Goal: Information Seeking & Learning: Learn about a topic

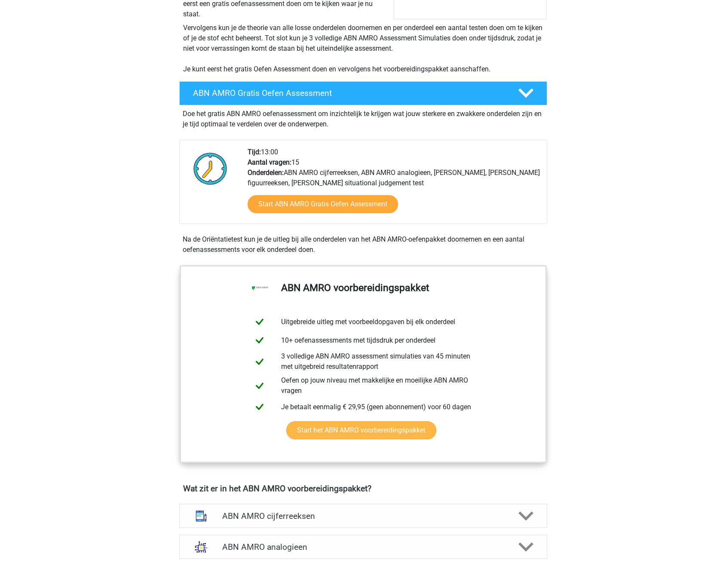
scroll to position [143, 0]
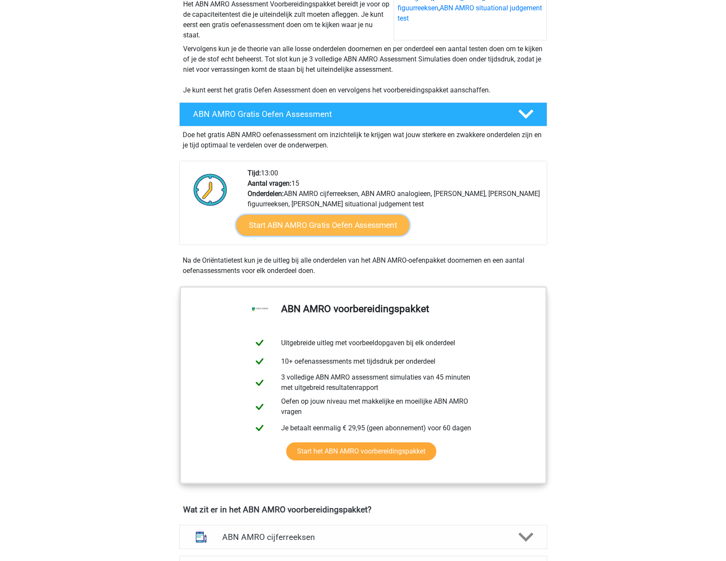
click at [307, 228] on link "Start ABN AMRO Gratis Oefen Assessment" at bounding box center [322, 225] width 173 height 21
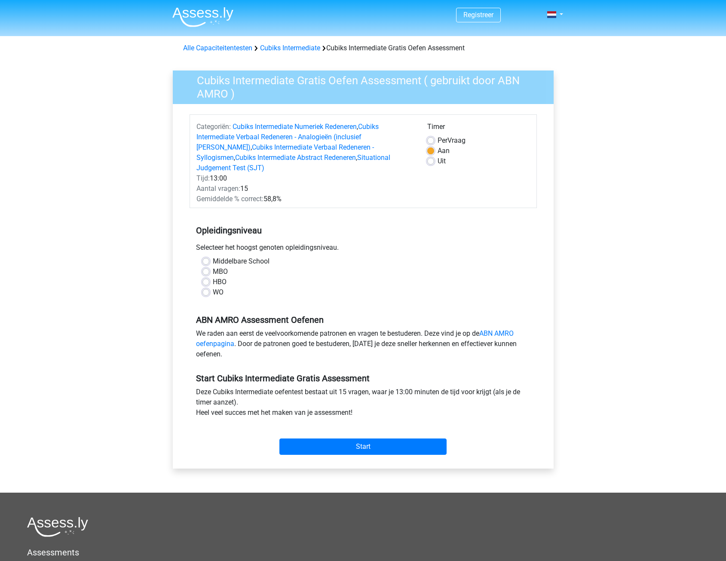
click at [437, 161] on label "Uit" at bounding box center [441, 161] width 8 height 10
click at [428, 161] on input "Uit" at bounding box center [430, 160] width 7 height 9
radio input "true"
click at [312, 438] on input "Start" at bounding box center [362, 446] width 167 height 16
click at [235, 304] on div "ABN AMRO Assessment Oefenen We raden aan eerst de veelvoorkomende patronen en v…" at bounding box center [363, 333] width 347 height 58
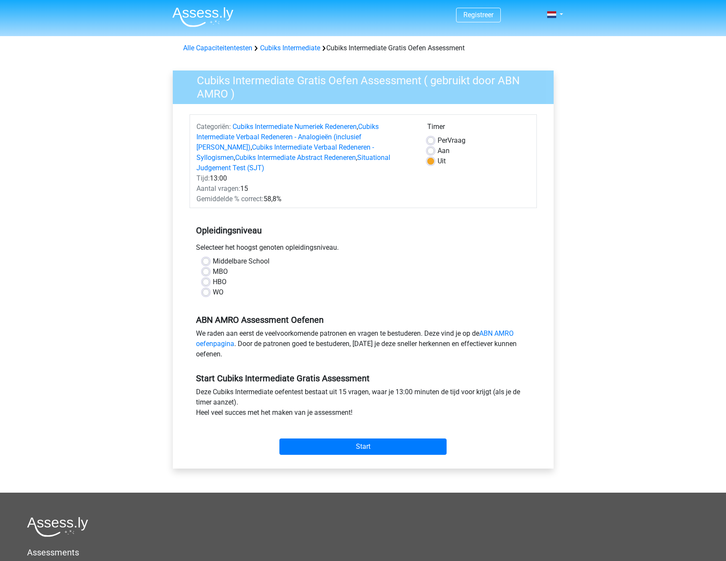
click at [213, 256] on label "Middelbare School" at bounding box center [241, 261] width 57 height 10
click at [208, 256] on input "Middelbare School" at bounding box center [205, 260] width 7 height 9
radio input "true"
drag, startPoint x: 506, startPoint y: 318, endPoint x: 501, endPoint y: 323, distance: 7.9
click at [355, 438] on input "Start" at bounding box center [362, 446] width 167 height 16
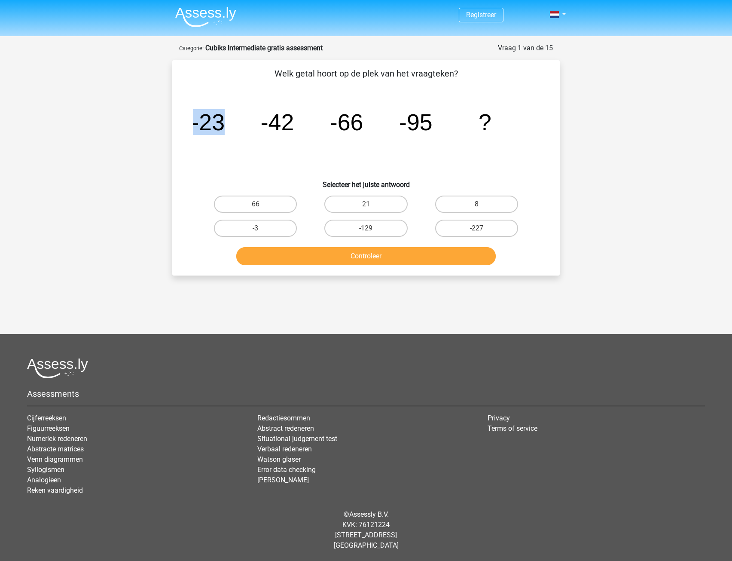
drag, startPoint x: 193, startPoint y: 123, endPoint x: 241, endPoint y: 119, distance: 48.4
click at [241, 119] on icon "image/svg+xml -23 -42 -66 -95 ?" at bounding box center [366, 130] width 346 height 87
click at [269, 119] on tspan "-42" at bounding box center [278, 122] width 34 height 26
drag, startPoint x: 257, startPoint y: 123, endPoint x: 309, endPoint y: 124, distance: 51.6
click at [309, 124] on icon "image/svg+xml -23 -42 -66 -95 ?" at bounding box center [366, 130] width 346 height 87
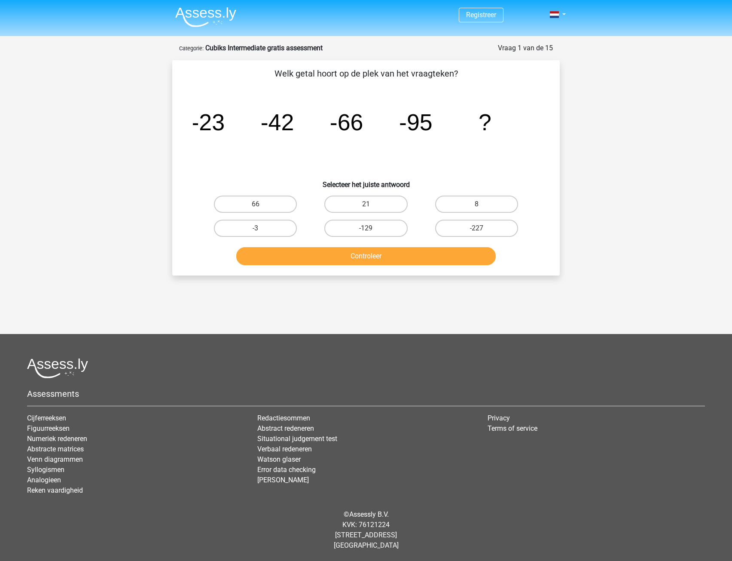
click at [337, 181] on h6 "Selecteer het juiste antwoord" at bounding box center [366, 181] width 360 height 15
click at [59, 47] on div "Registreer" at bounding box center [366, 261] width 732 height 523
click at [360, 230] on label "-129" at bounding box center [365, 228] width 83 height 17
click at [366, 230] on input "-129" at bounding box center [369, 231] width 6 height 6
radio input "true"
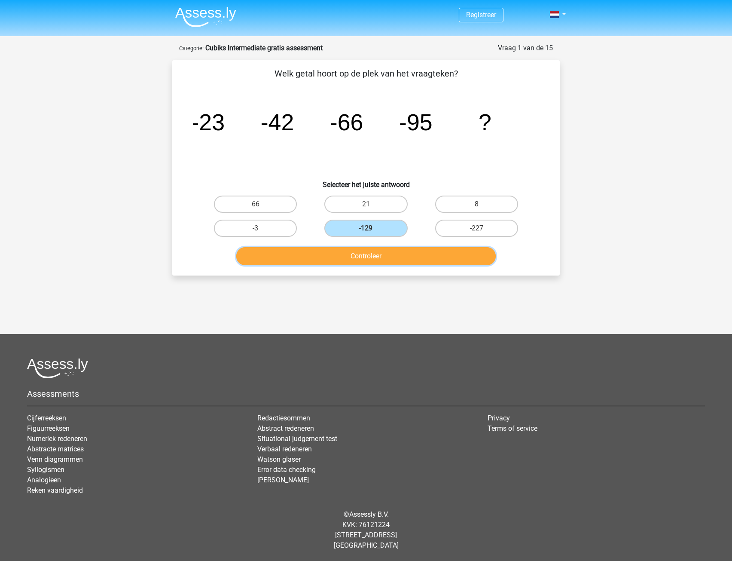
click at [361, 255] on button "Controleer" at bounding box center [366, 256] width 260 height 18
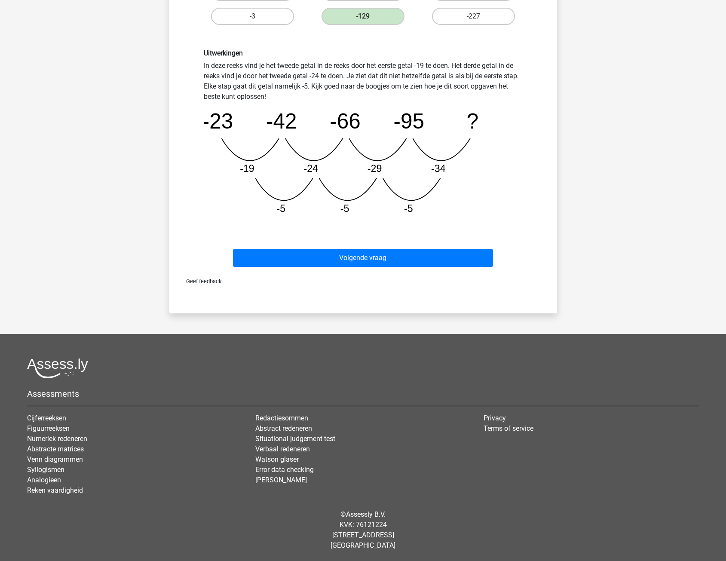
scroll to position [140, 0]
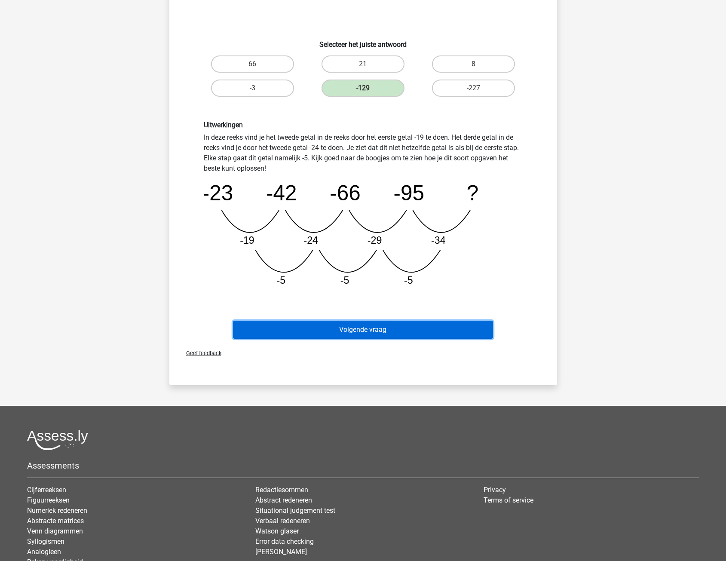
click at [370, 325] on button "Volgende vraag" at bounding box center [363, 330] width 260 height 18
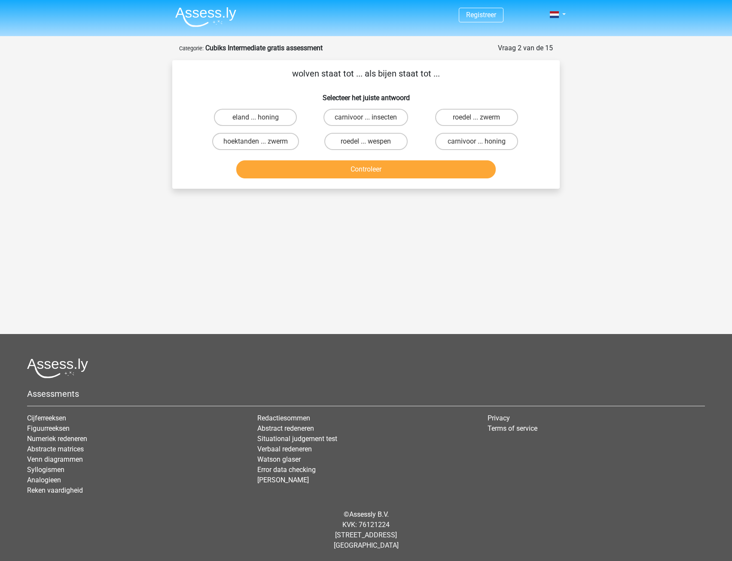
drag, startPoint x: 330, startPoint y: 72, endPoint x: 382, endPoint y: 73, distance: 52.4
click at [382, 73] on p "wolven staat tot ... als bijen staat tot ..." at bounding box center [366, 73] width 360 height 13
click at [468, 120] on label "roedel ... zwerm" at bounding box center [476, 117] width 83 height 17
click at [477, 120] on input "roedel ... zwerm" at bounding box center [480, 120] width 6 height 6
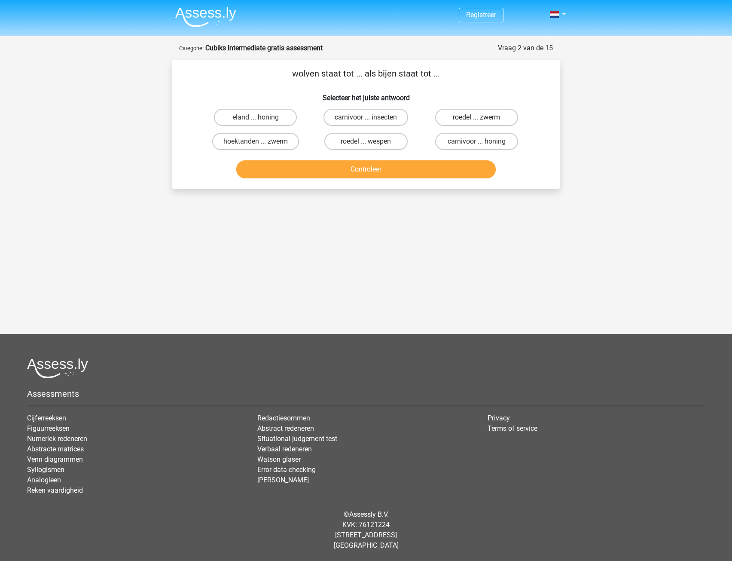
radio input "true"
click at [416, 166] on button "Controleer" at bounding box center [366, 169] width 260 height 18
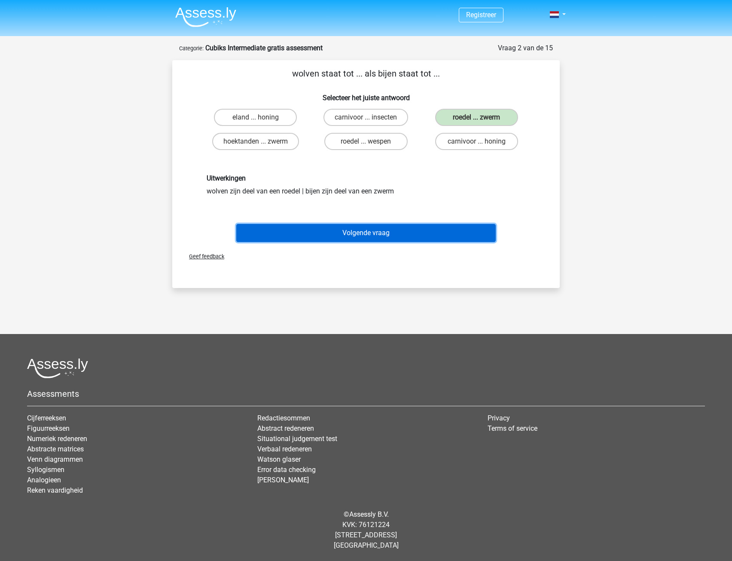
click at [368, 233] on button "Volgende vraag" at bounding box center [366, 233] width 260 height 18
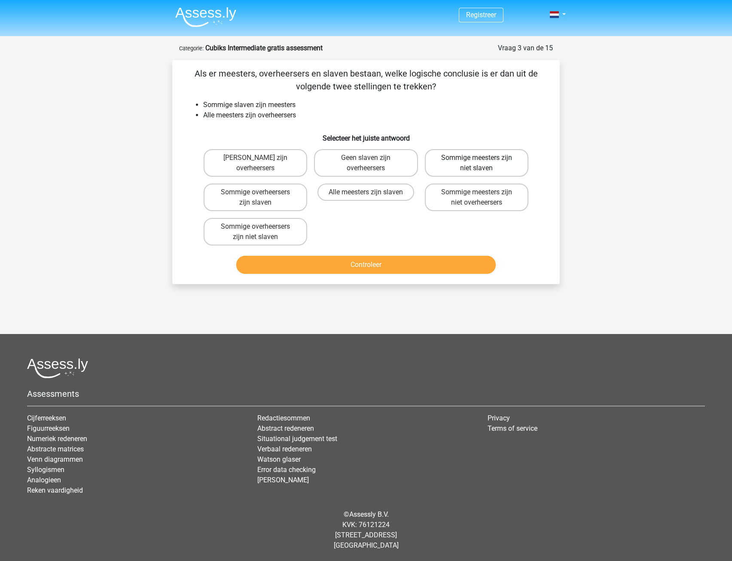
click at [493, 163] on label "Sommige meesters zijn niet slaven" at bounding box center [477, 163] width 104 height 28
click at [482, 163] on input "Sommige meesters zijn niet slaven" at bounding box center [480, 161] width 6 height 6
radio input "true"
click at [276, 196] on label "Sommige overheersers zijn slaven" at bounding box center [256, 197] width 104 height 28
click at [261, 196] on input "Sommige overheersers zijn slaven" at bounding box center [259, 195] width 6 height 6
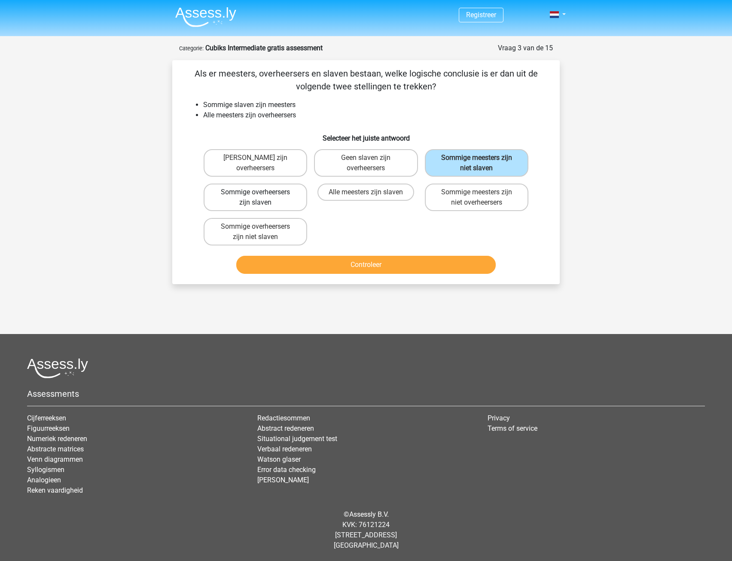
radio input "true"
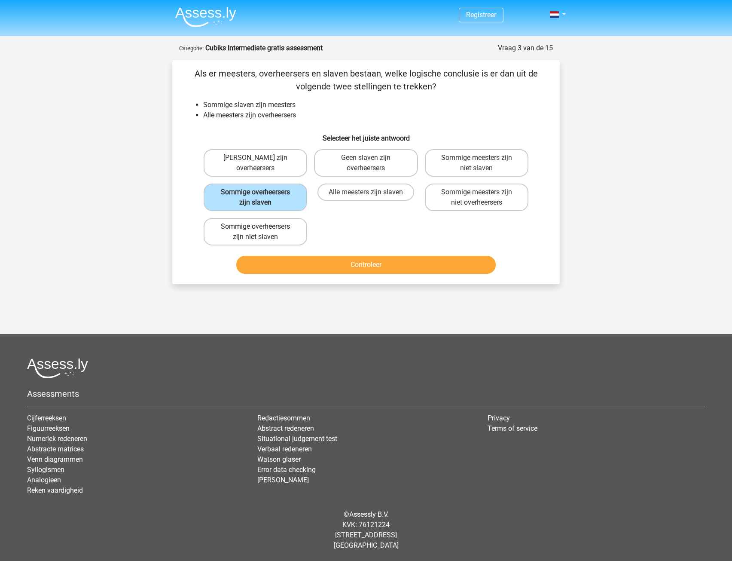
click at [268, 226] on label "Sommige overheersers zijn niet slaven" at bounding box center [256, 232] width 104 height 28
click at [261, 226] on input "Sommige overheersers zijn niet slaven" at bounding box center [259, 229] width 6 height 6
radio input "true"
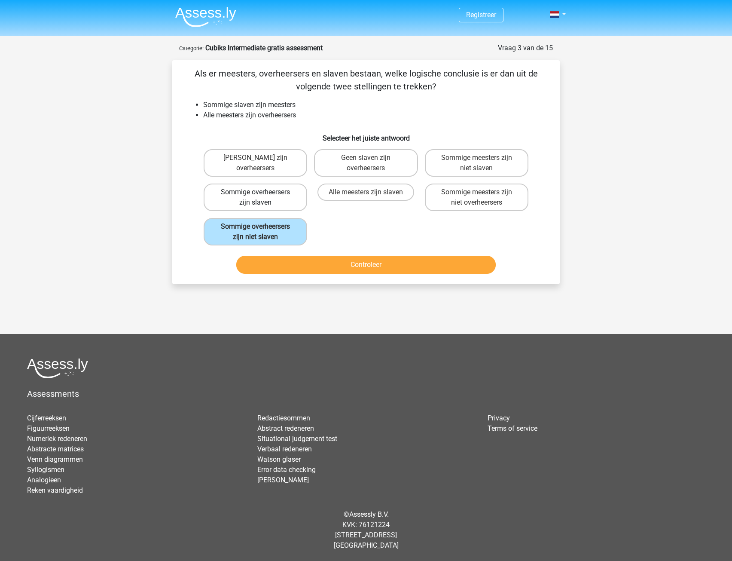
click at [271, 199] on label "Sommige overheersers zijn slaven" at bounding box center [256, 197] width 104 height 28
click at [261, 198] on input "Sommige overheersers zijn slaven" at bounding box center [259, 195] width 6 height 6
radio input "true"
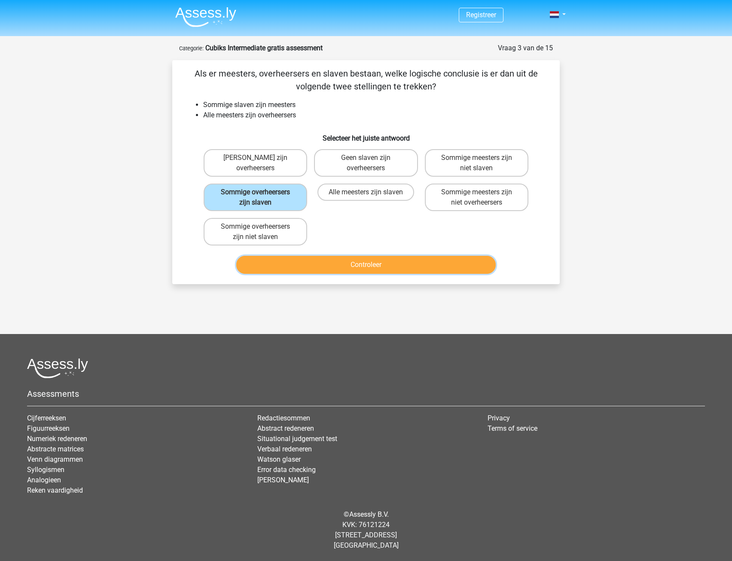
click at [294, 268] on button "Controleer" at bounding box center [366, 265] width 260 height 18
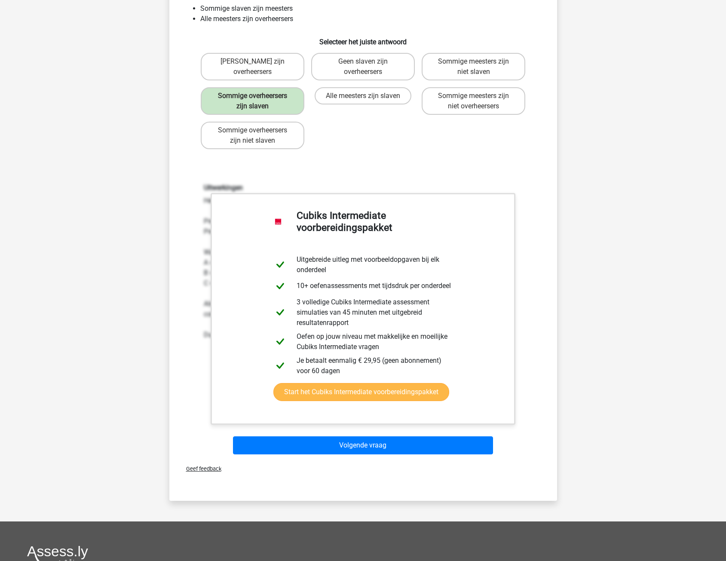
scroll to position [69, 0]
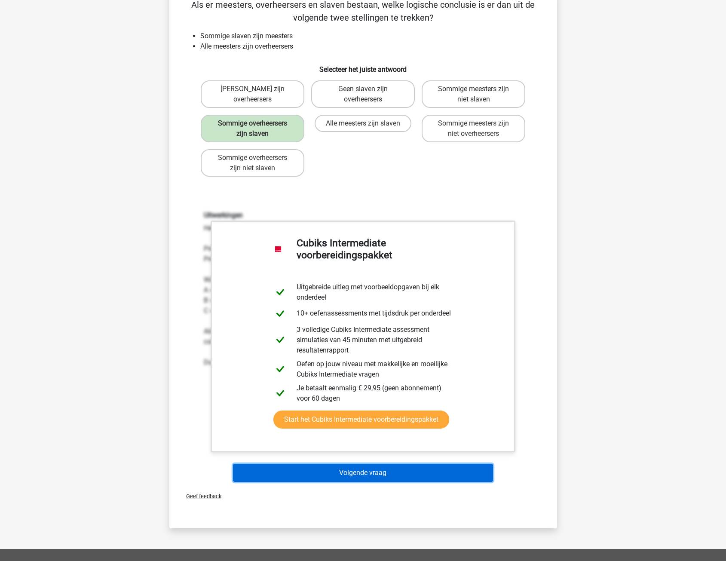
click at [313, 475] on button "Volgende vraag" at bounding box center [363, 473] width 260 height 18
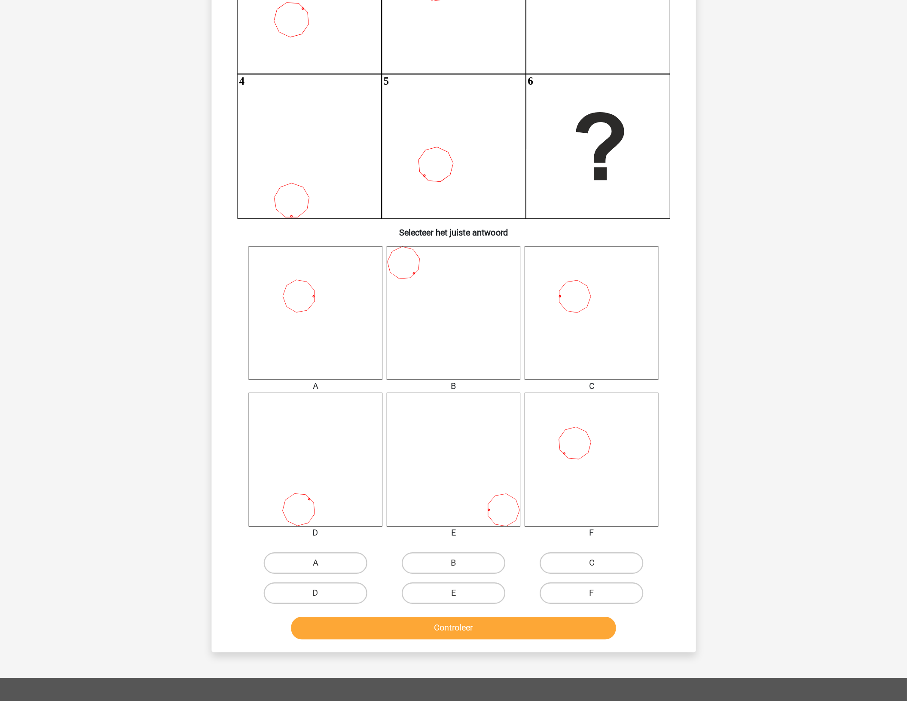
scroll to position [0, 0]
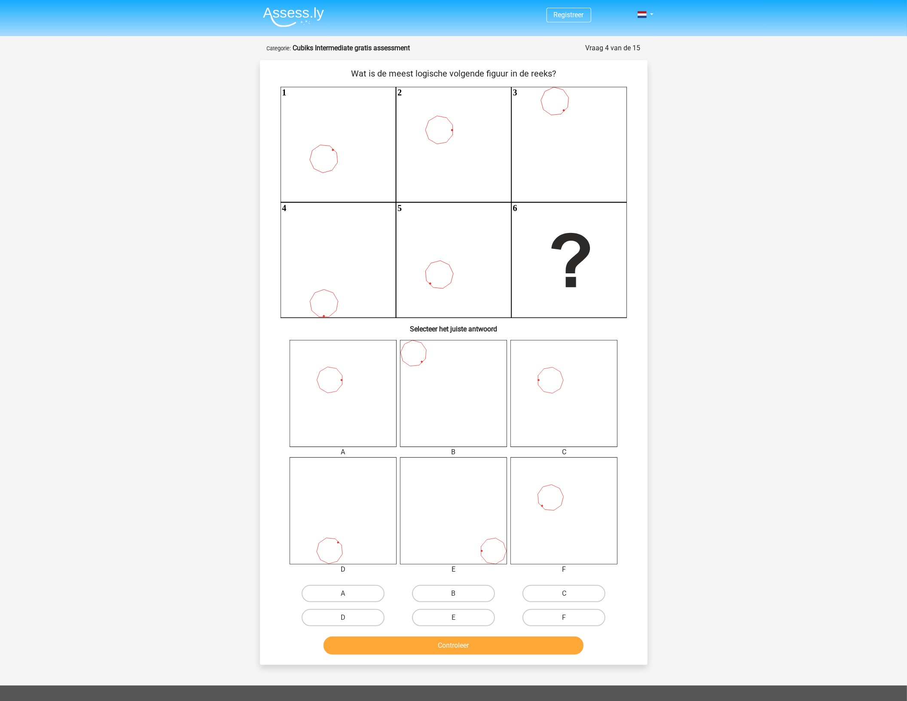
click at [130, 203] on div "Registreer" at bounding box center [453, 456] width 907 height 912
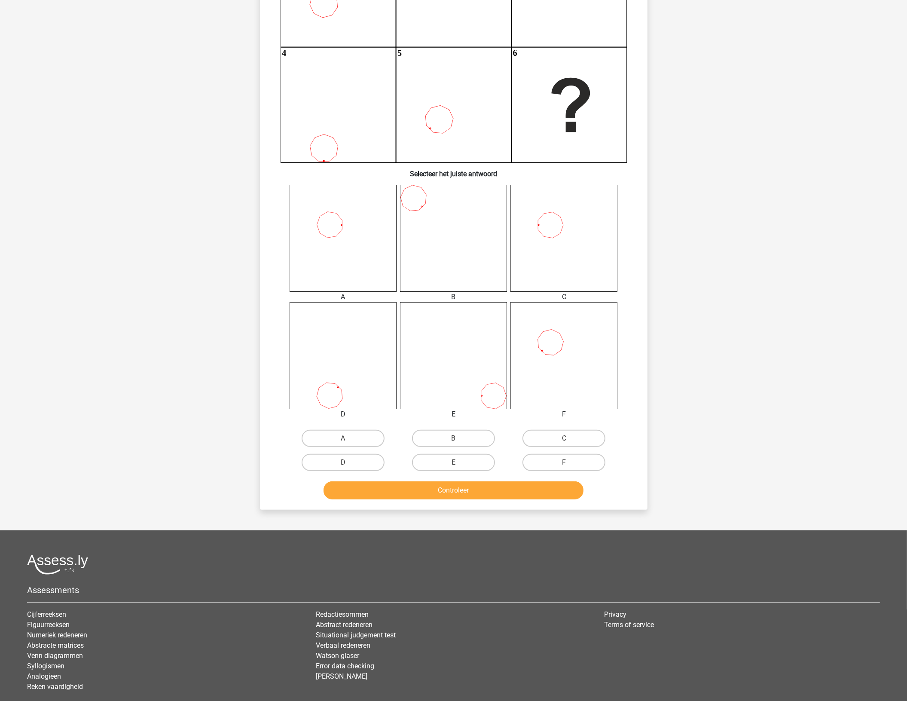
scroll to position [211, 0]
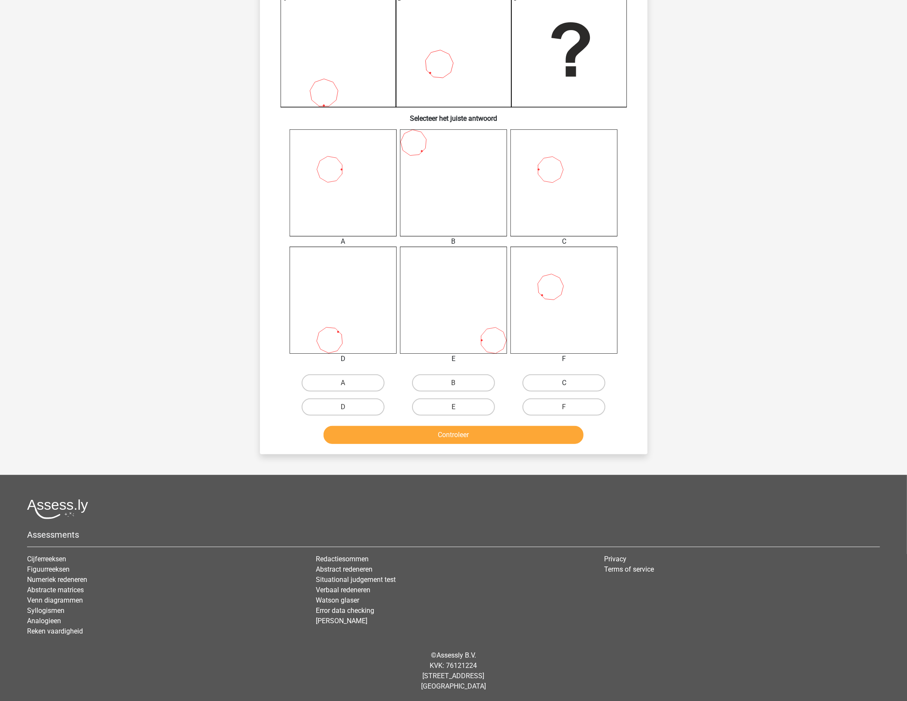
click at [548, 381] on label "C" at bounding box center [564, 382] width 83 height 17
click at [564, 383] on input "C" at bounding box center [567, 386] width 6 height 6
radio input "true"
click at [458, 438] on button "Controleer" at bounding box center [454, 435] width 260 height 18
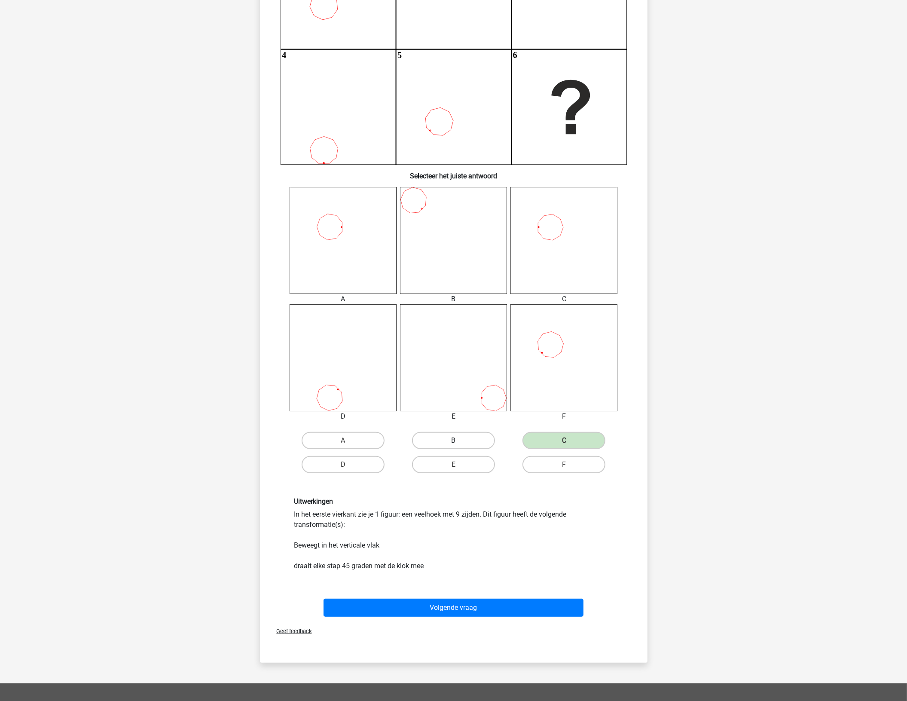
scroll to position [179, 0]
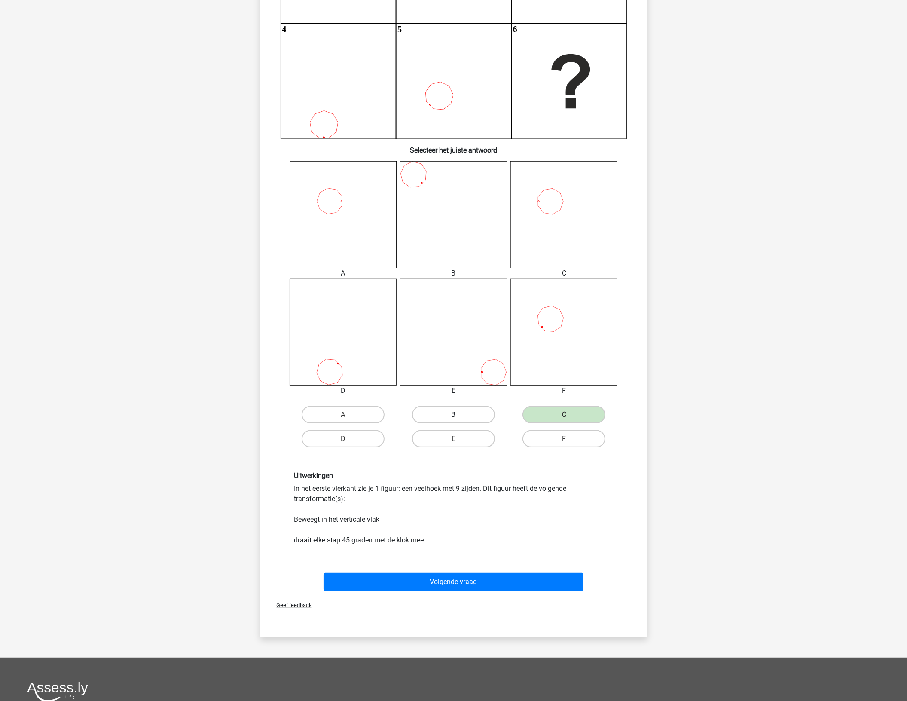
click at [443, 417] on label "B" at bounding box center [453, 414] width 83 height 17
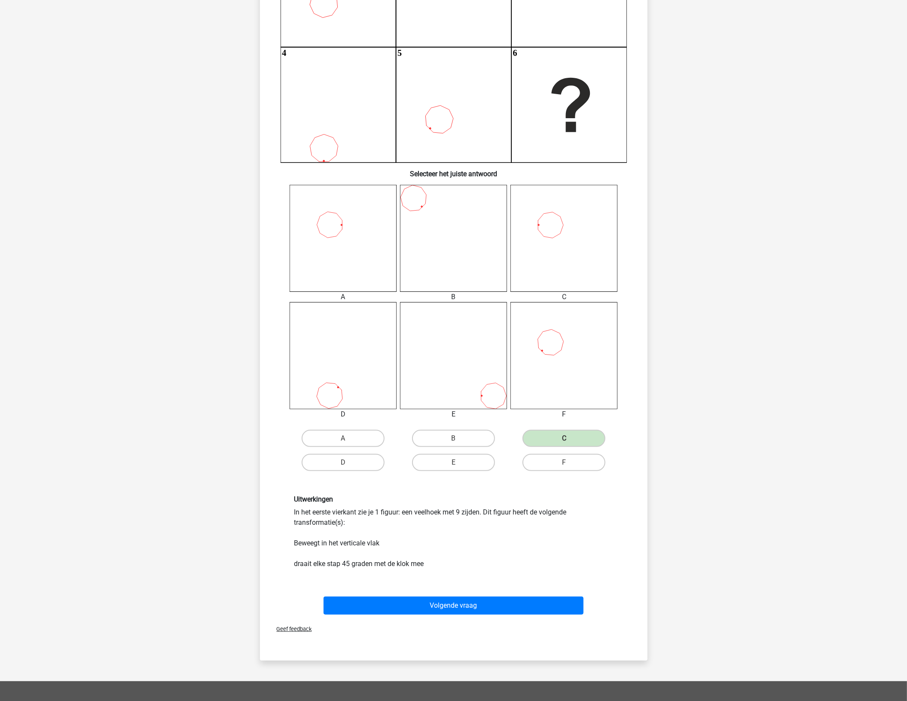
scroll to position [269, 0]
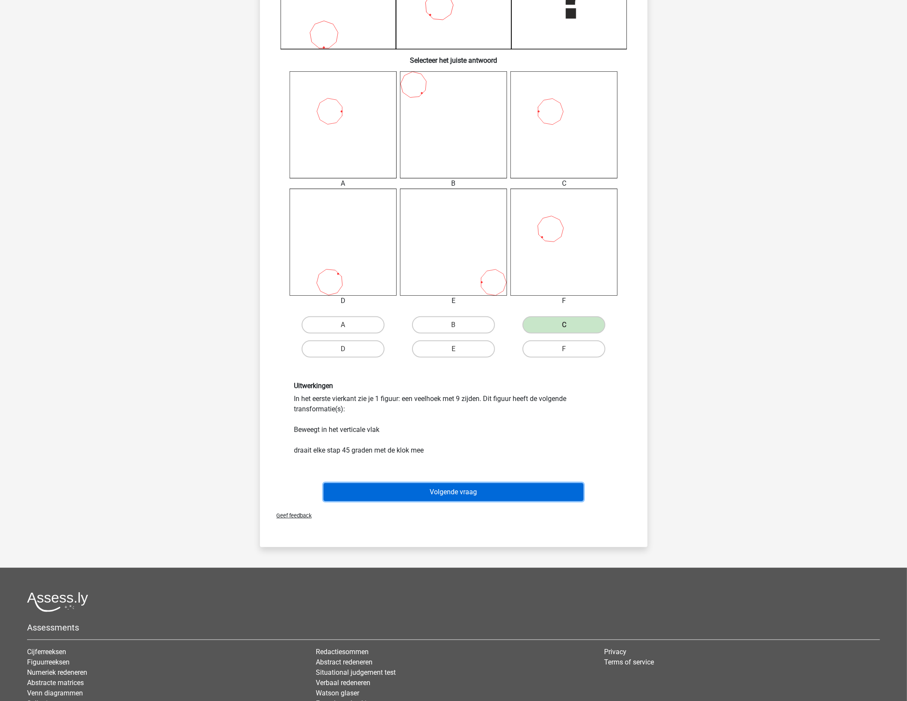
click at [433, 500] on div "Volgende vraag" at bounding box center [454, 493] width 332 height 21
click at [378, 487] on button "Volgende vraag" at bounding box center [454, 492] width 260 height 18
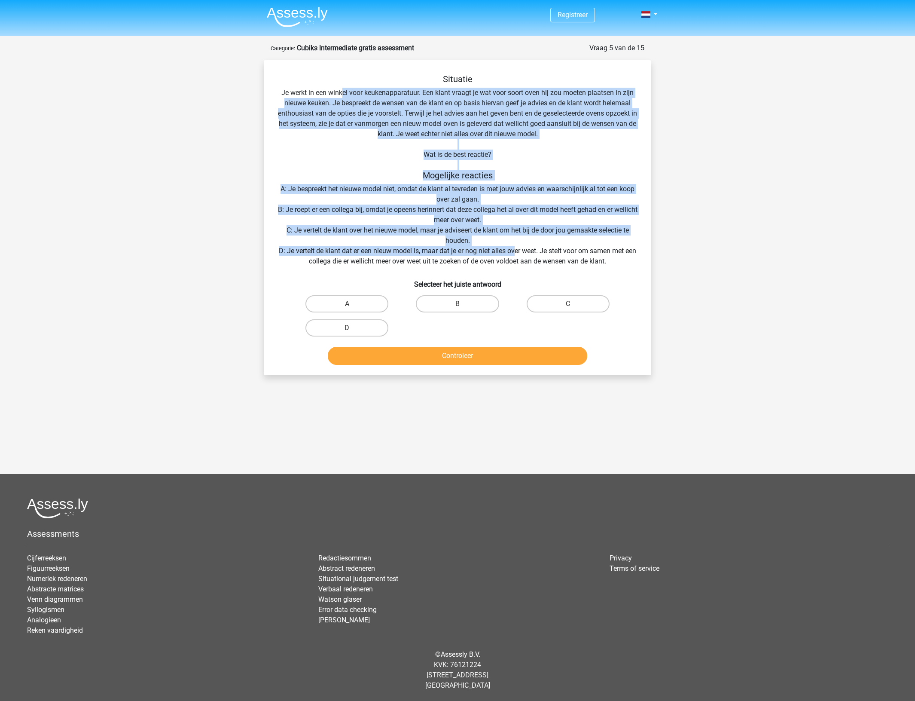
drag, startPoint x: 344, startPoint y: 95, endPoint x: 521, endPoint y: 254, distance: 238.6
click at [521, 254] on div "Situatie Je werkt in een winkel voor keukenapparatuur. Een klant vraagt je wat …" at bounding box center [457, 221] width 381 height 294
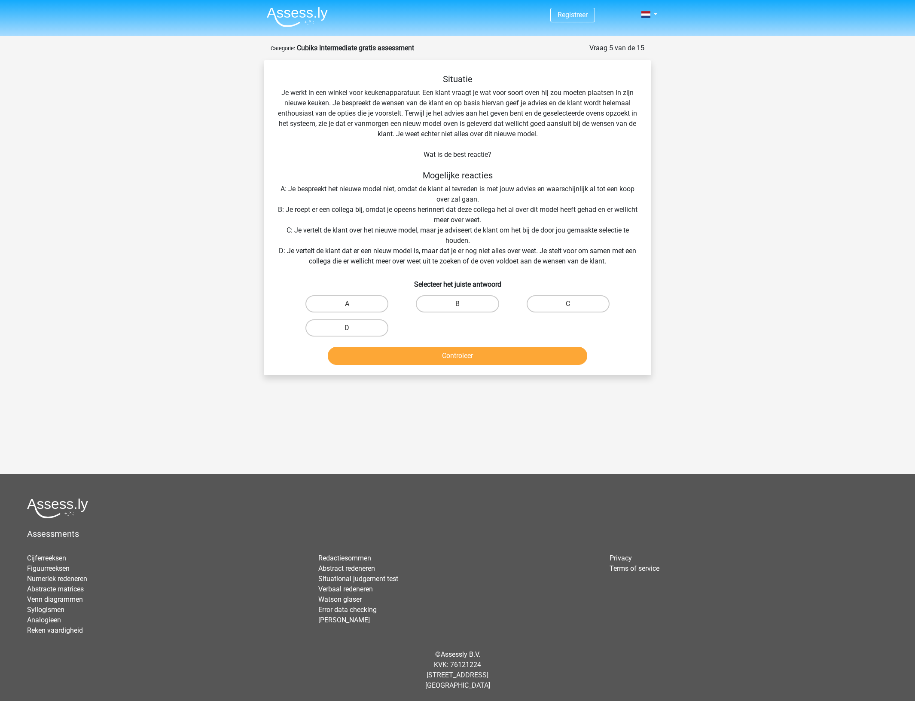
click at [525, 254] on div "Situatie Je werkt in een winkel voor keukenapparatuur. Een klant vraagt je wat …" at bounding box center [457, 221] width 381 height 294
click at [364, 327] on label "D" at bounding box center [347, 327] width 83 height 17
click at [353, 328] on input "D" at bounding box center [350, 331] width 6 height 6
radio input "true"
click at [394, 347] on button "Controleer" at bounding box center [458, 356] width 260 height 18
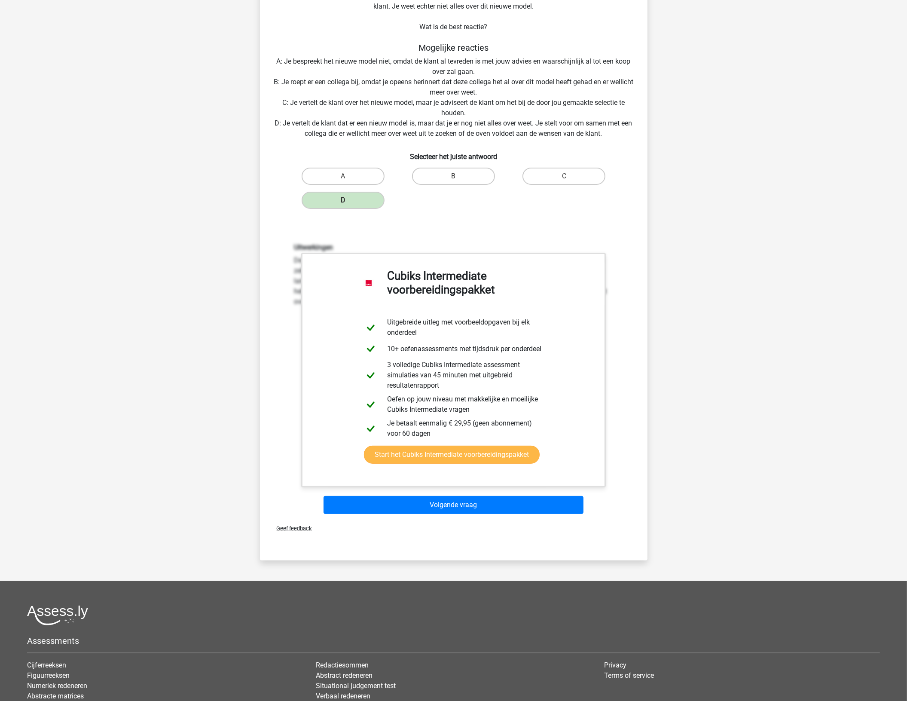
scroll to position [233, 0]
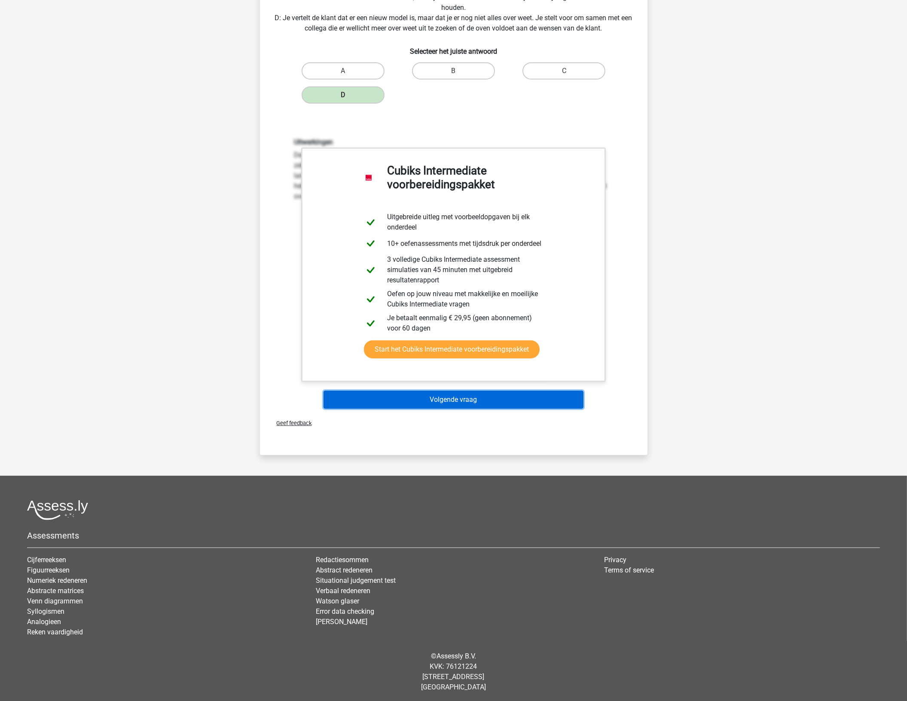
click at [352, 397] on button "Volgende vraag" at bounding box center [454, 400] width 260 height 18
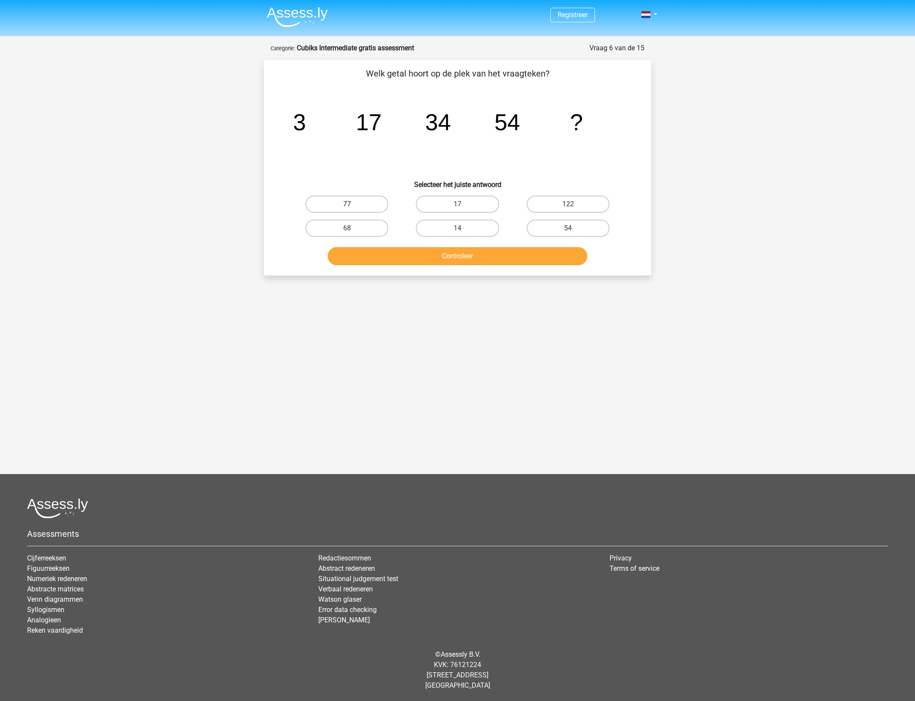
click at [366, 204] on label "77" at bounding box center [347, 204] width 83 height 17
click at [353, 204] on input "77" at bounding box center [350, 207] width 6 height 6
radio input "true"
click at [416, 245] on div "Controleer" at bounding box center [458, 254] width 360 height 28
click at [424, 247] on button "Controleer" at bounding box center [458, 256] width 260 height 18
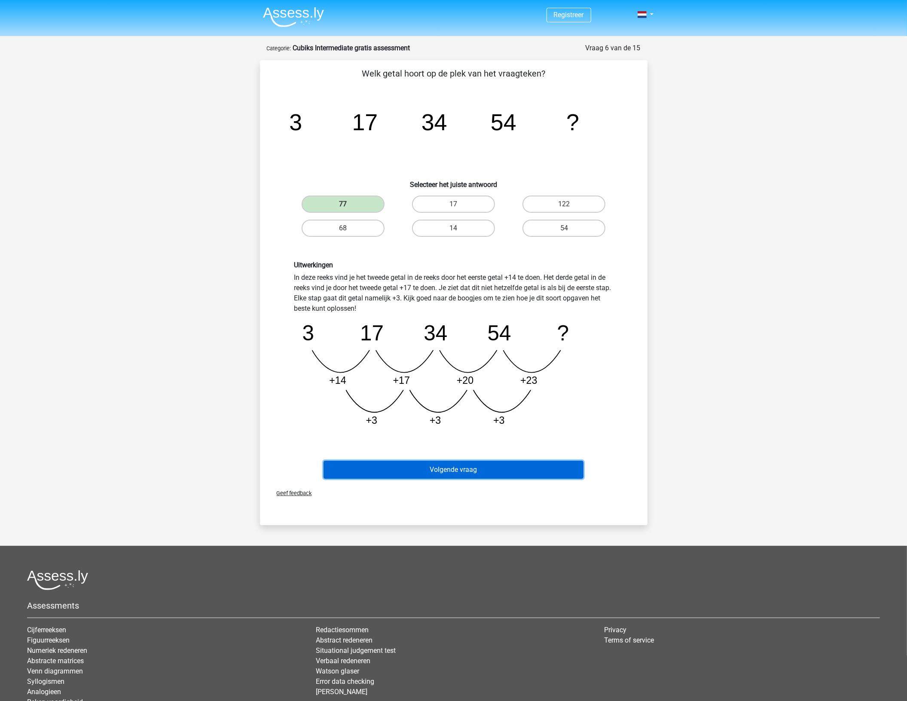
click at [495, 469] on button "Volgende vraag" at bounding box center [454, 470] width 260 height 18
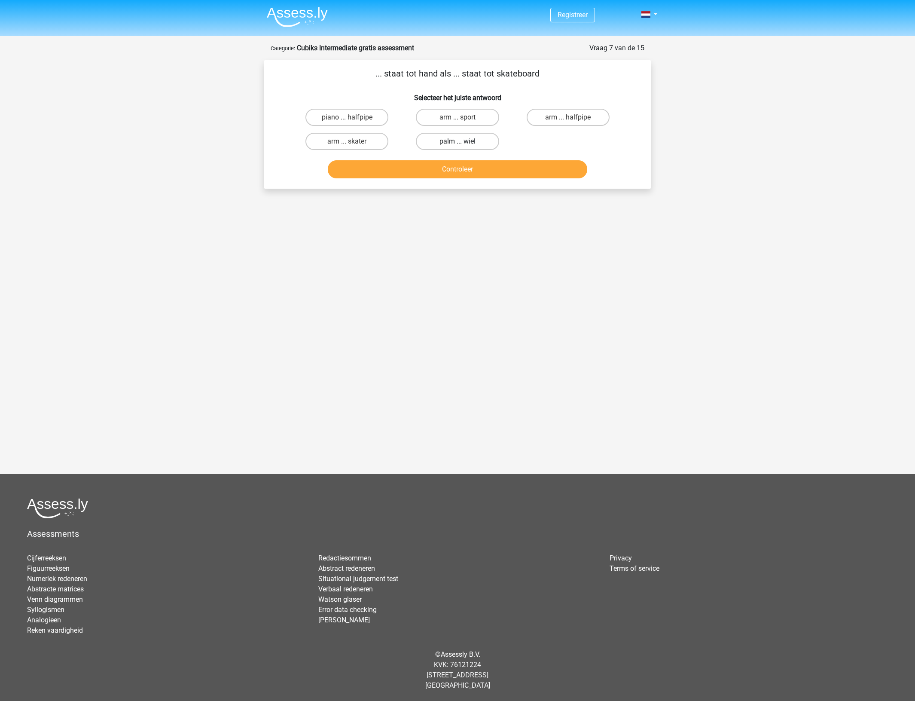
click at [442, 144] on label "palm ... wiel" at bounding box center [457, 141] width 83 height 17
click at [458, 144] on input "palm ... wiel" at bounding box center [461, 144] width 6 height 6
radio input "true"
click at [442, 174] on button "Controleer" at bounding box center [458, 169] width 260 height 18
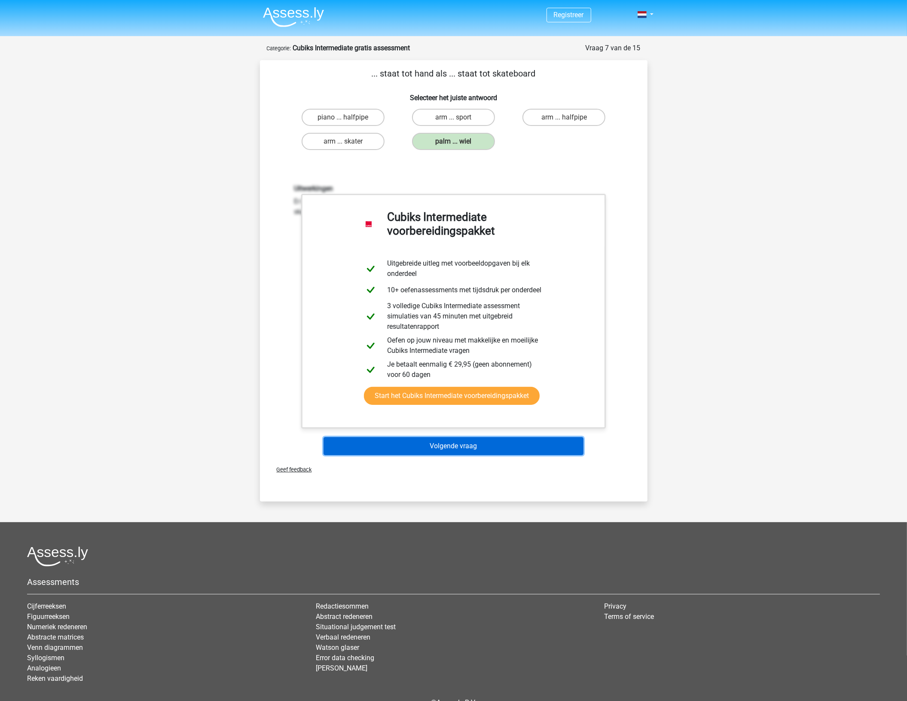
click at [366, 449] on button "Volgende vraag" at bounding box center [454, 446] width 260 height 18
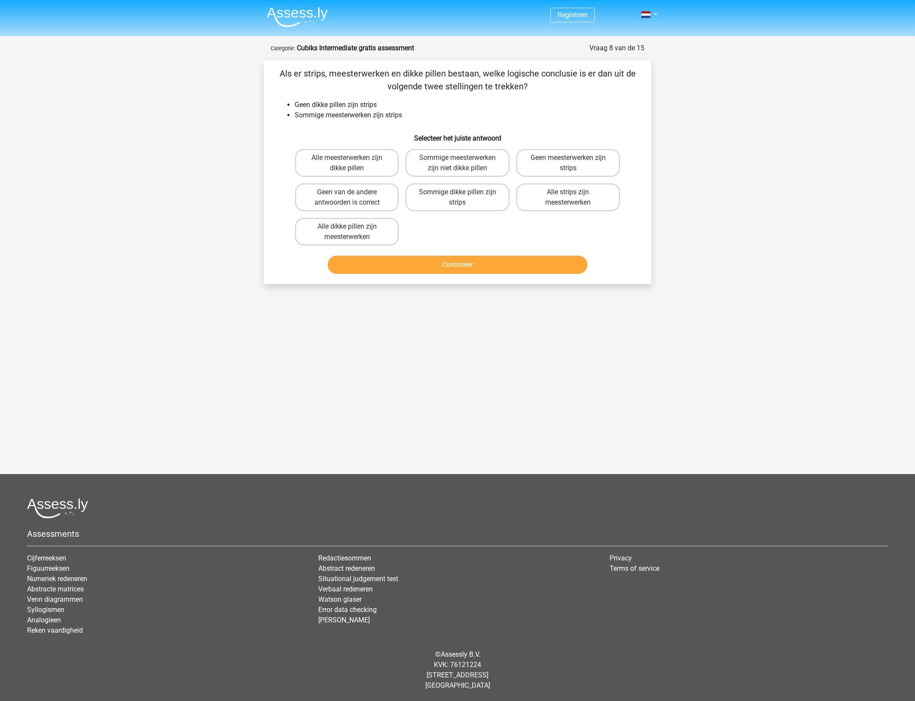
drag, startPoint x: 493, startPoint y: 73, endPoint x: 640, endPoint y: 78, distance: 147.0
click at [640, 78] on div "Als er strips, meesterwerken en dikke pillen bestaan, welke logische conclusie …" at bounding box center [457, 172] width 381 height 210
click at [518, 85] on p "Als er strips, meesterwerken en dikke pillen bestaan, welke logische conclusie …" at bounding box center [458, 80] width 360 height 26
drag, startPoint x: 297, startPoint y: 106, endPoint x: 445, endPoint y: 115, distance: 148.1
click at [445, 115] on ul "Geen dikke pillen zijn strips Sommige meesterwerken zijn strips" at bounding box center [458, 110] width 360 height 21
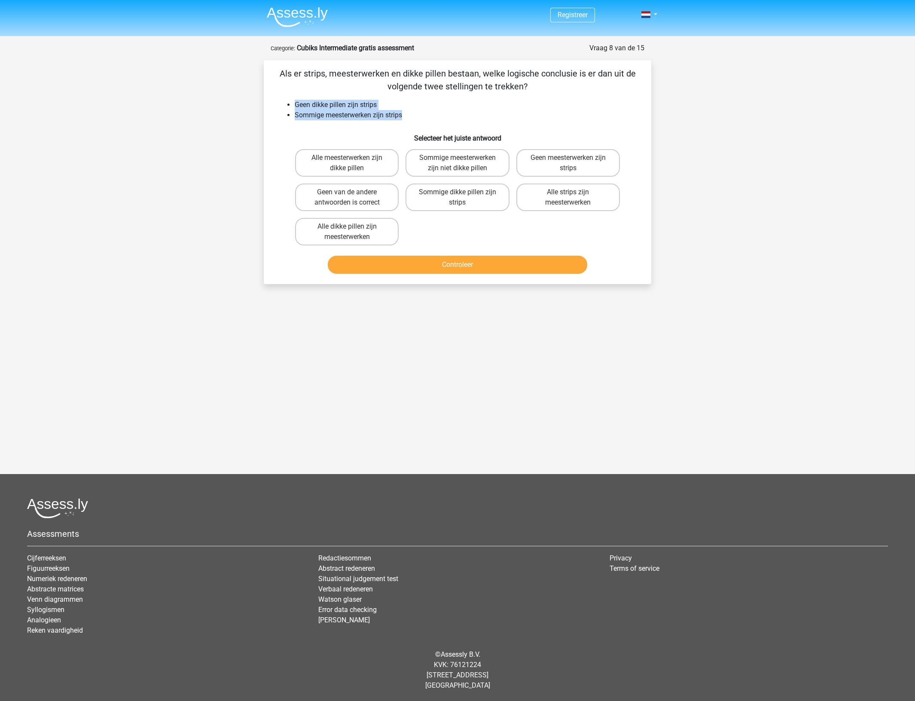
click at [450, 115] on li "Sommige meesterwerken zijn strips" at bounding box center [466, 115] width 343 height 10
drag, startPoint x: 298, startPoint y: 105, endPoint x: 403, endPoint y: 103, distance: 105.3
click at [403, 103] on li "Geen dikke pillen zijn strips" at bounding box center [466, 105] width 343 height 10
click at [457, 260] on button "Controleer" at bounding box center [458, 265] width 260 height 18
click at [346, 218] on label "Alle dikke pillen zijn meesterwerken" at bounding box center [347, 232] width 104 height 28
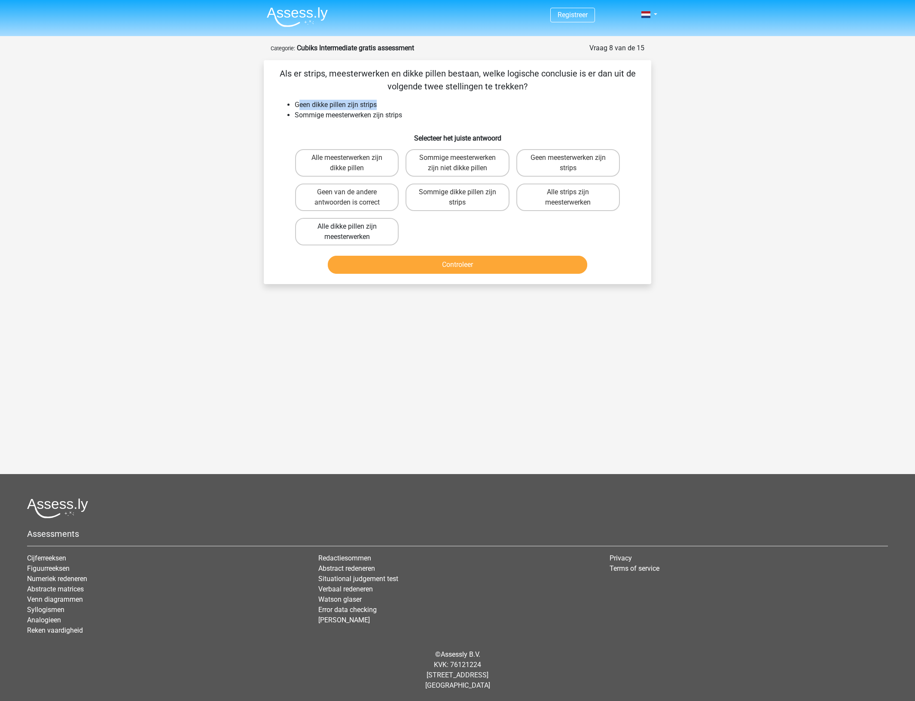
click at [347, 226] on input "Alle dikke pillen zijn meesterwerken" at bounding box center [350, 229] width 6 height 6
radio input "true"
click at [366, 231] on label "Alle dikke pillen zijn meesterwerken" at bounding box center [347, 232] width 104 height 28
click at [353, 231] on input "Alle dikke pillen zijn meesterwerken" at bounding box center [350, 229] width 6 height 6
click at [423, 263] on button "Controleer" at bounding box center [458, 265] width 260 height 18
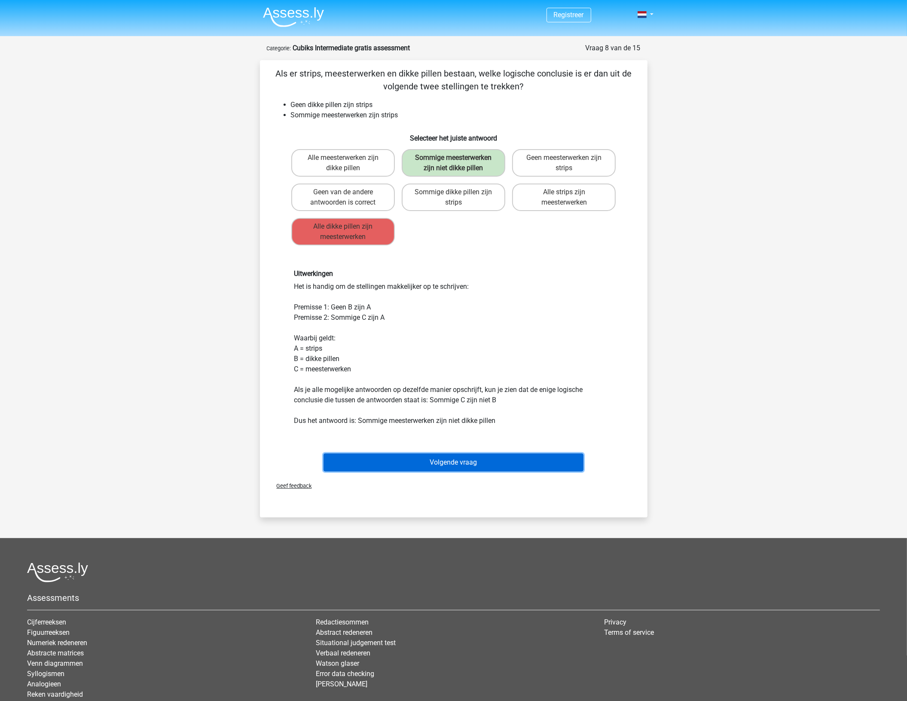
click at [397, 462] on button "Volgende vraag" at bounding box center [454, 462] width 260 height 18
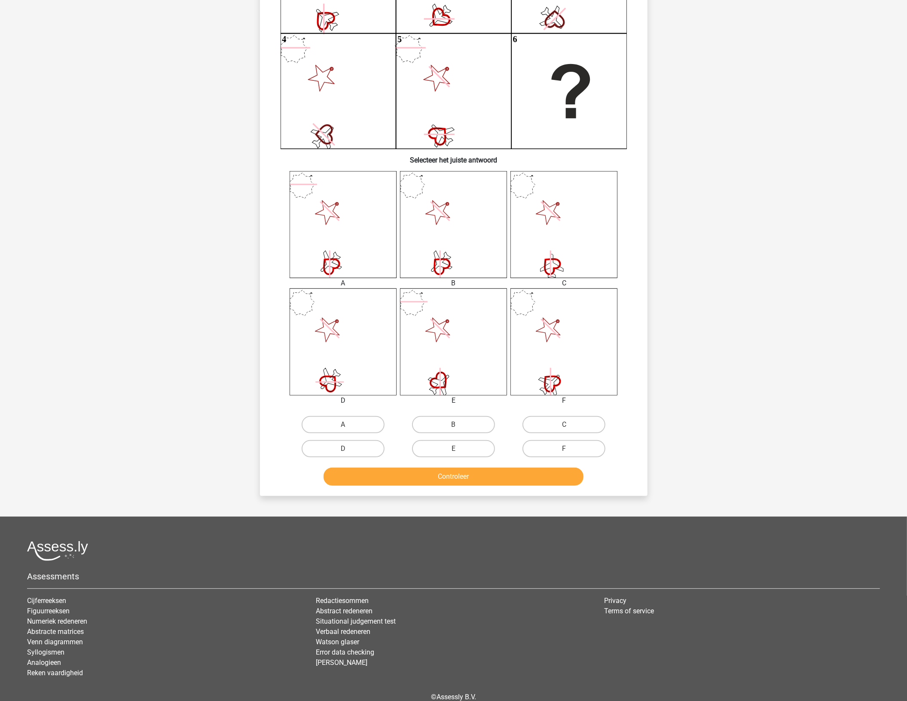
scroll to position [211, 0]
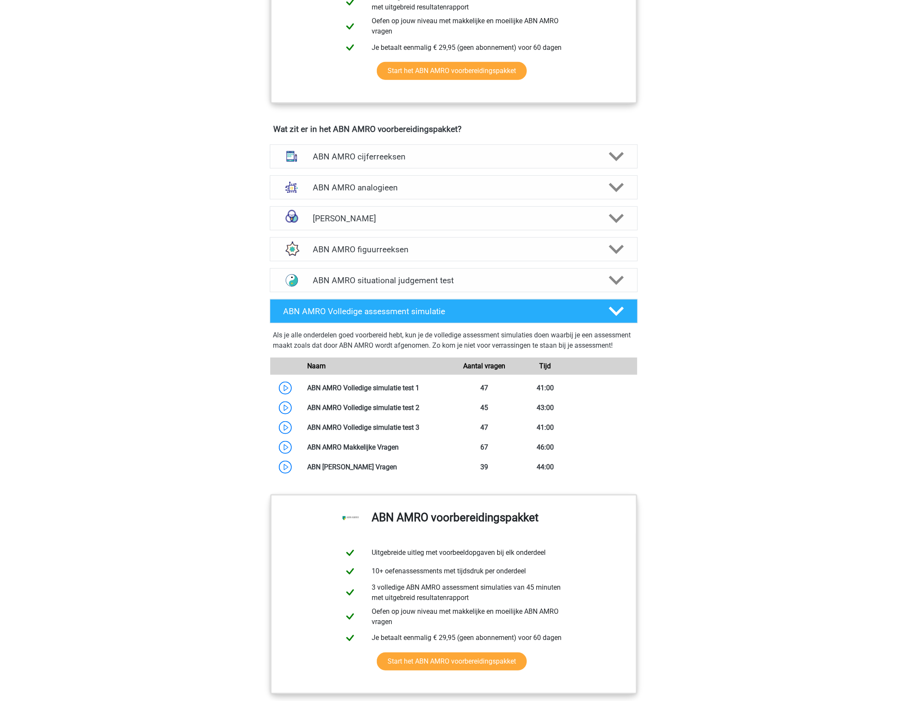
scroll to position [613, 0]
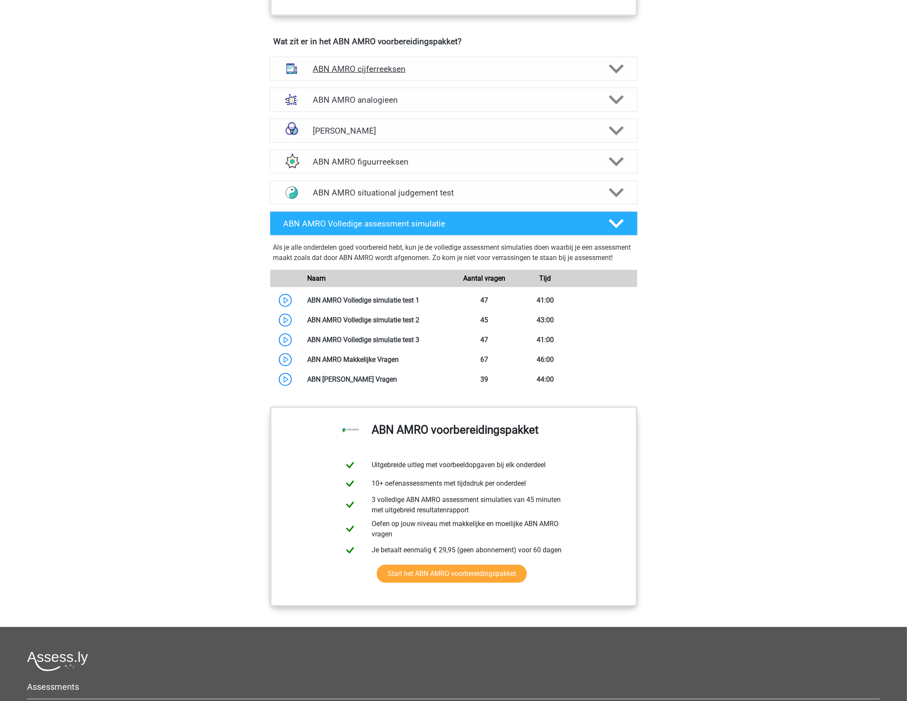
click at [613, 74] on icon at bounding box center [616, 68] width 15 height 15
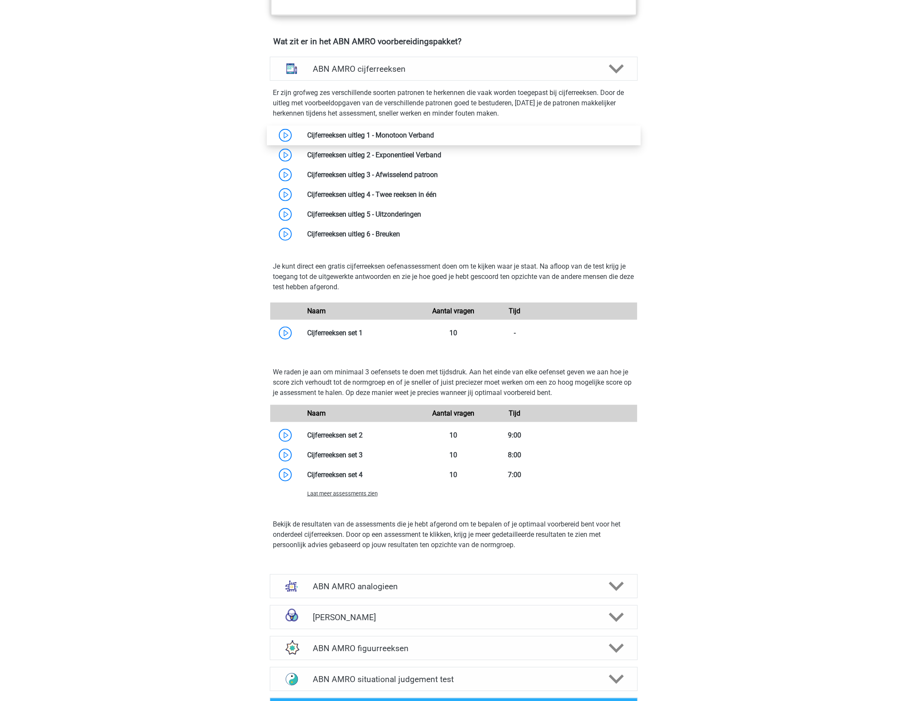
click at [434, 131] on link at bounding box center [434, 135] width 0 height 8
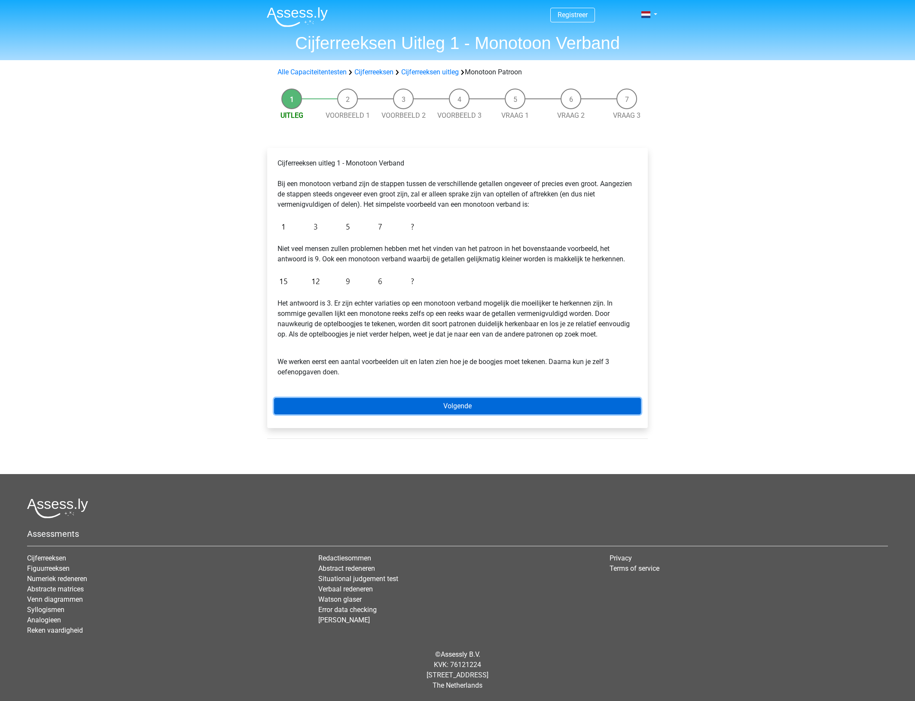
click at [360, 408] on link "Volgende" at bounding box center [457, 406] width 367 height 16
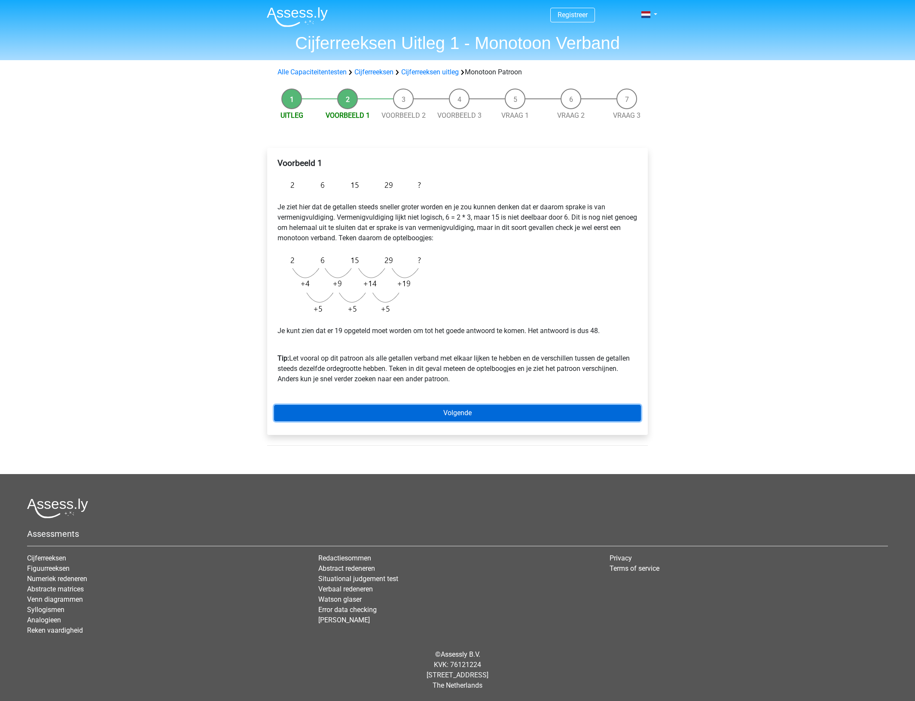
click at [366, 410] on link "Volgende" at bounding box center [457, 413] width 367 height 16
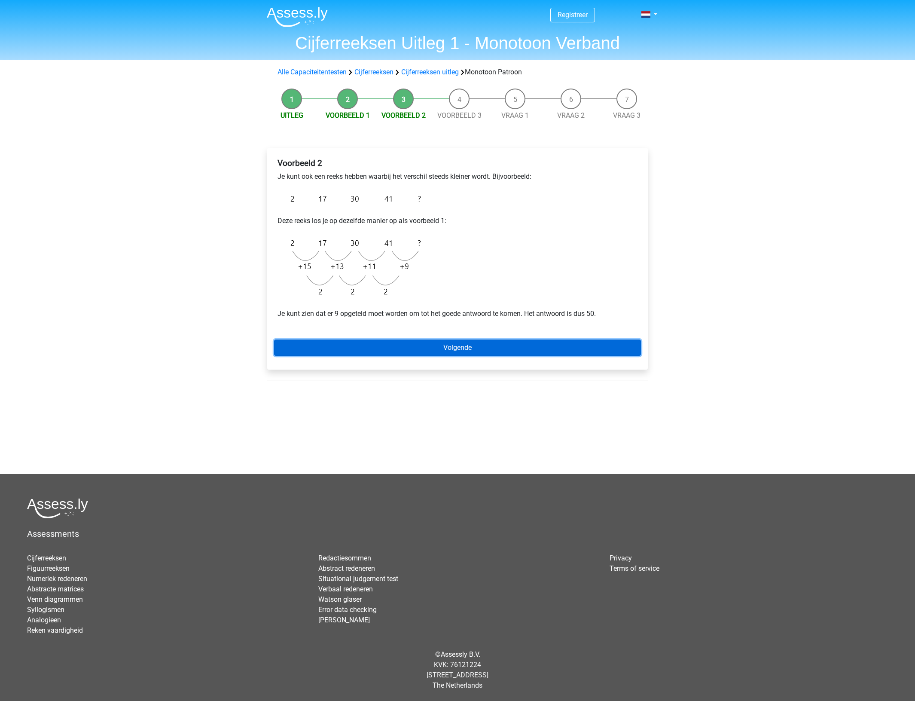
click at [364, 347] on link "Volgende" at bounding box center [457, 347] width 367 height 16
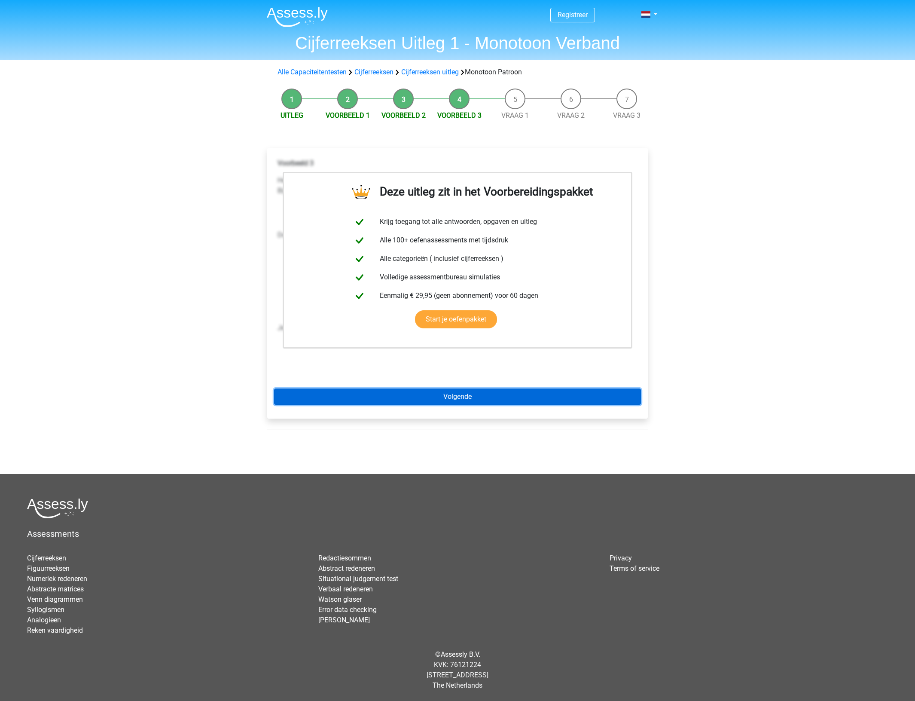
click at [404, 397] on link "Volgende" at bounding box center [457, 396] width 367 height 16
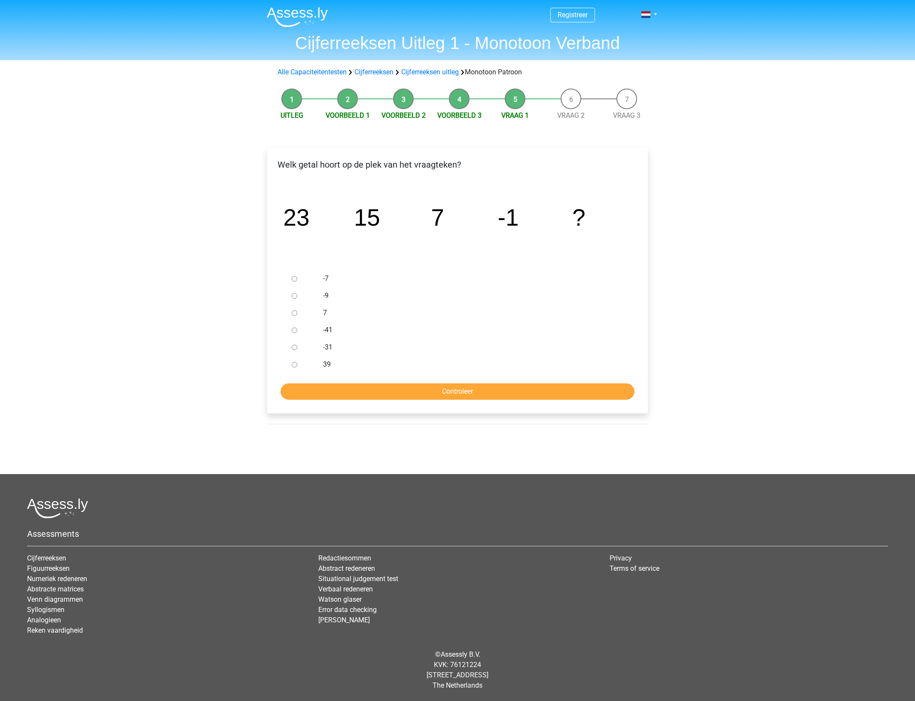
click at [294, 296] on input "-9" at bounding box center [295, 296] width 6 height 6
radio input "true"
click at [339, 387] on input "Controleer" at bounding box center [458, 391] width 354 height 16
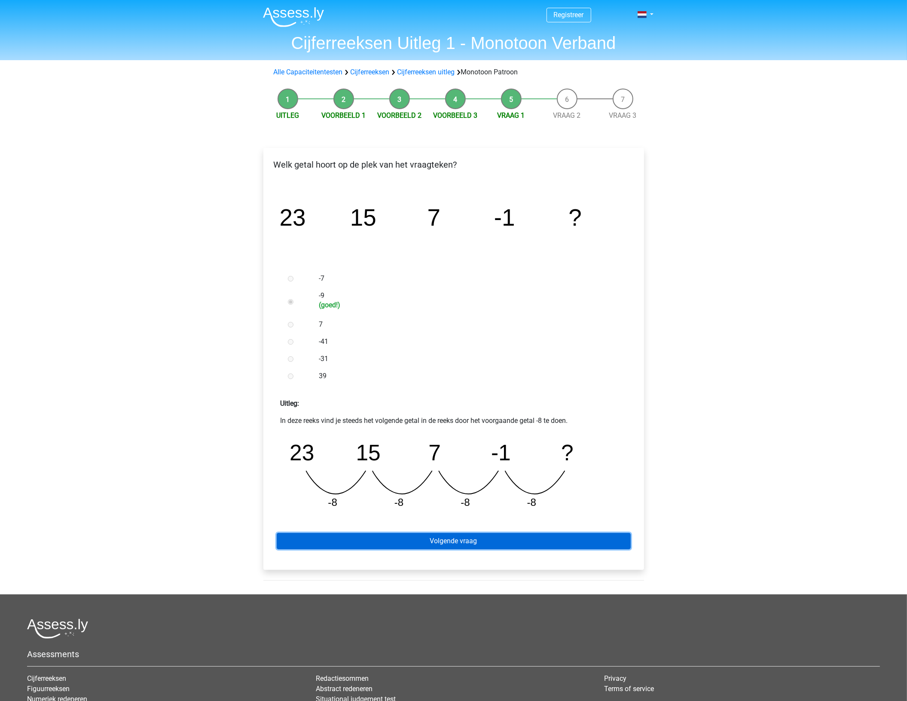
click at [377, 533] on link "Volgende vraag" at bounding box center [454, 541] width 354 height 16
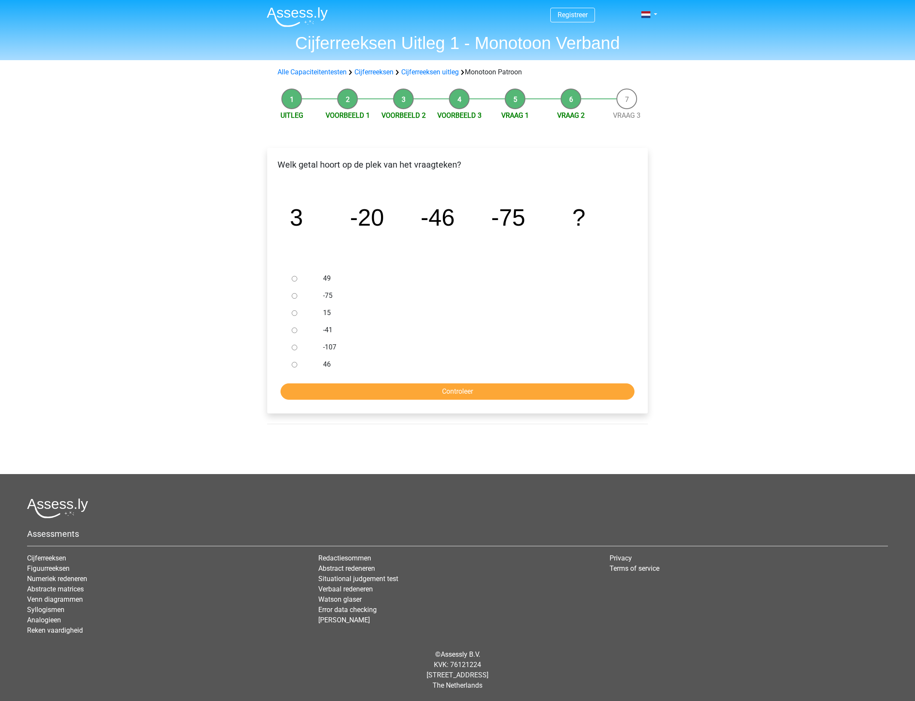
click at [332, 348] on label "-107" at bounding box center [471, 347] width 297 height 10
click at [297, 348] on input "-107" at bounding box center [295, 348] width 6 height 6
radio input "true"
click at [364, 388] on input "Controleer" at bounding box center [458, 391] width 354 height 16
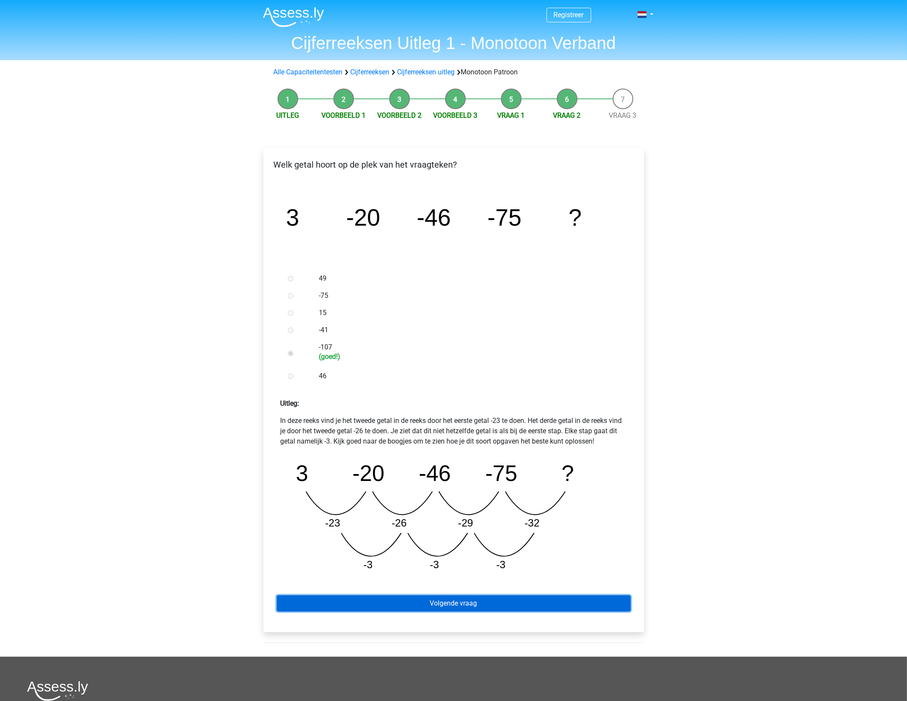
click at [443, 609] on link "Volgende vraag" at bounding box center [454, 603] width 354 height 16
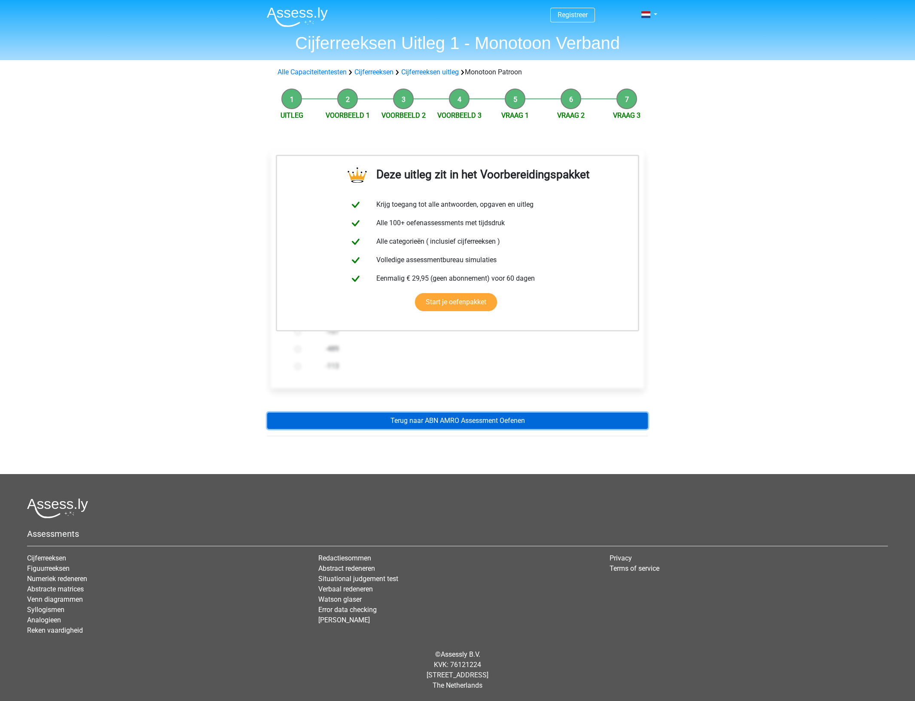
click at [409, 425] on link "Terug naar ABN AMRO Assessment Oefenen" at bounding box center [457, 421] width 381 height 16
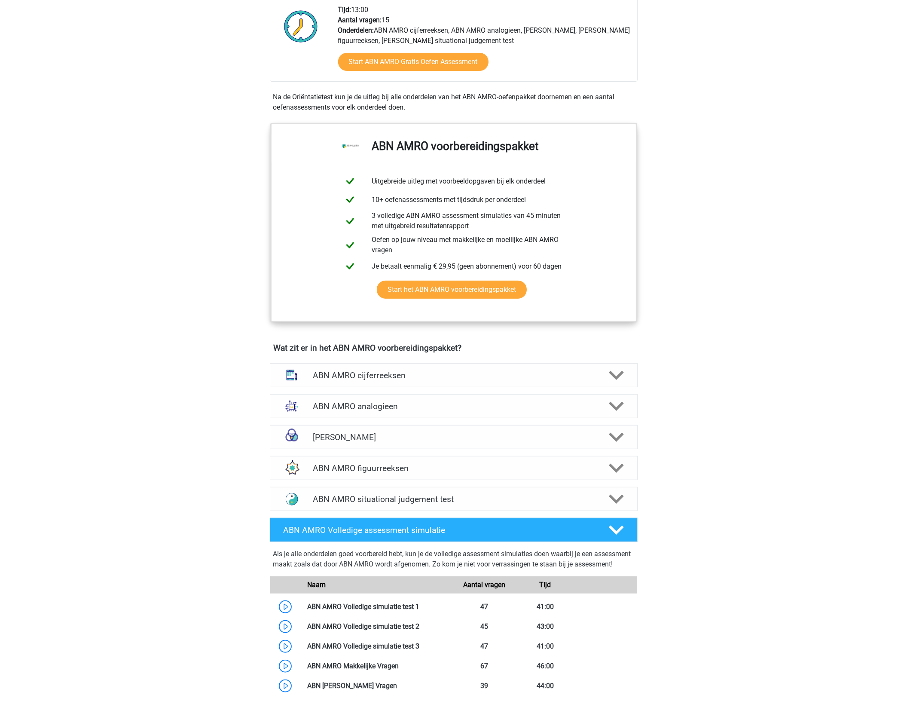
scroll to position [447, 0]
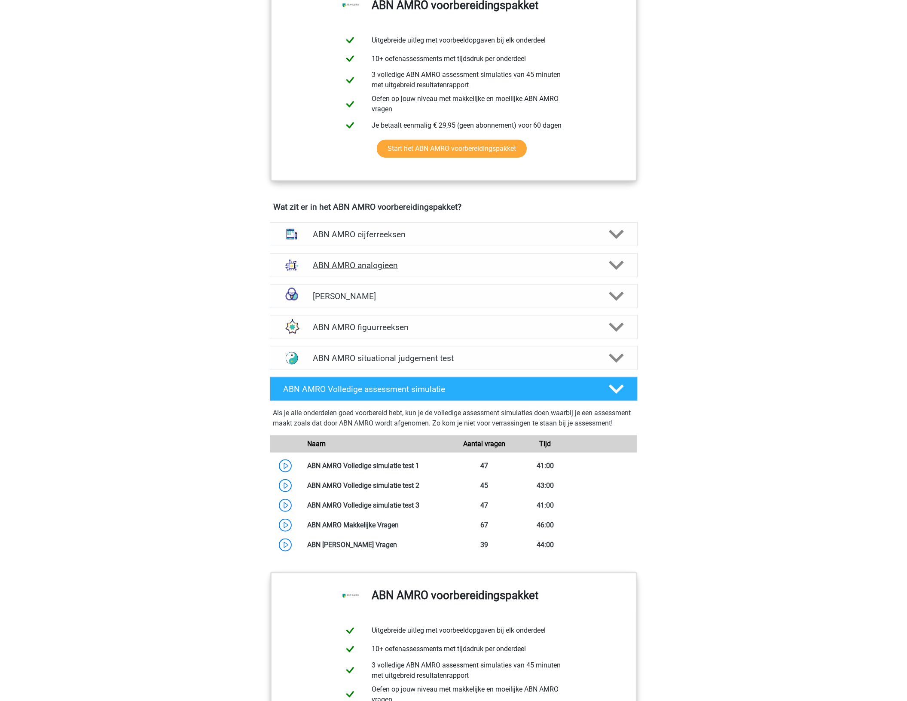
click at [415, 261] on h4 "ABN AMRO analogieen" at bounding box center [453, 265] width 281 height 10
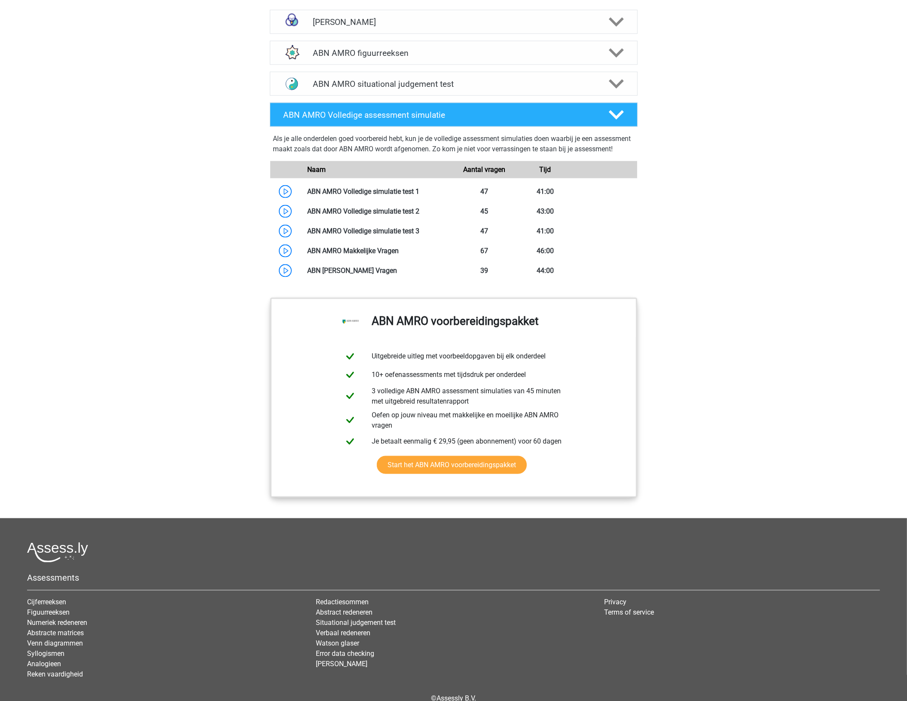
scroll to position [1344, 0]
